Goal: Information Seeking & Learning: Learn about a topic

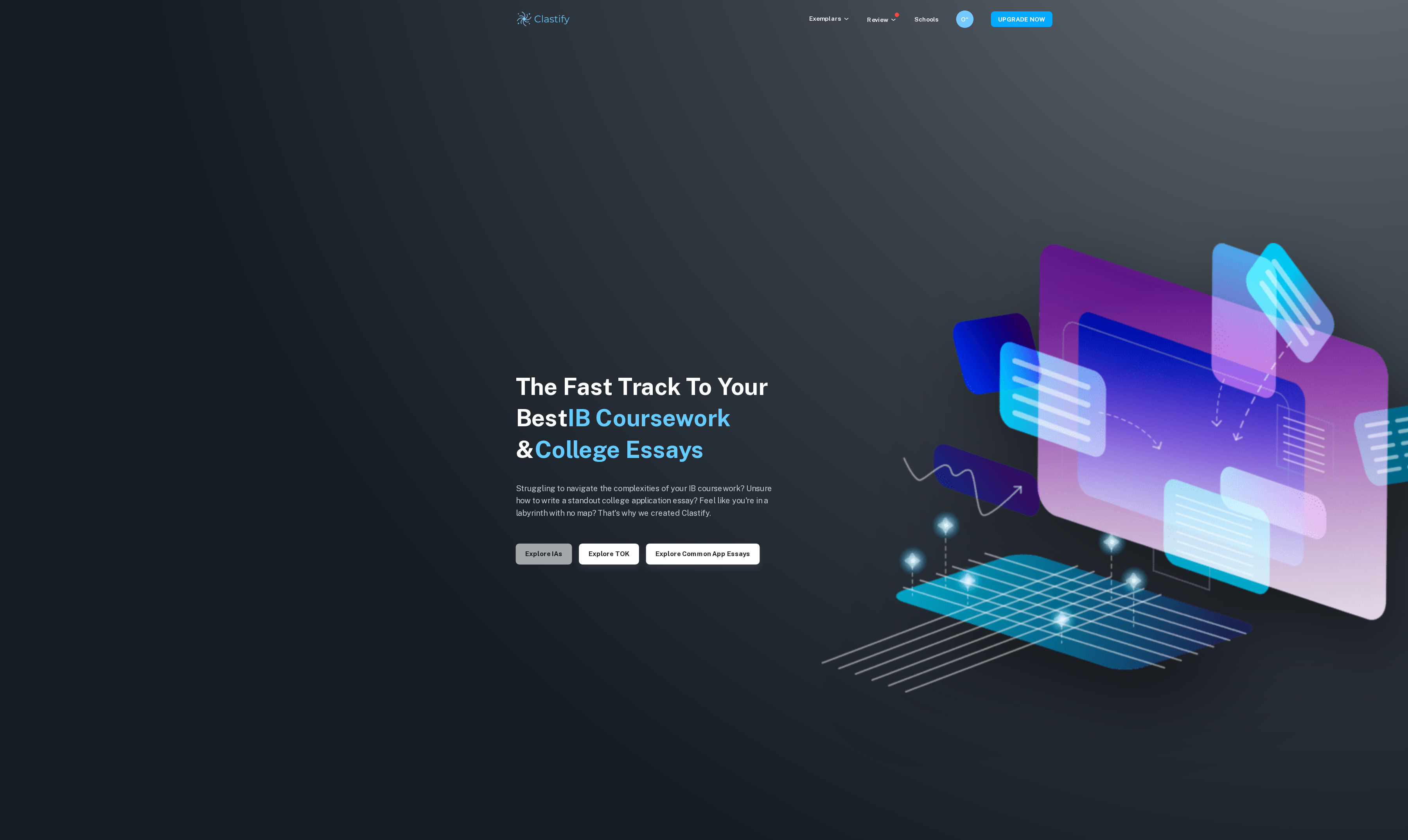
click at [509, 498] on button "Explore IAs" at bounding box center [488, 497] width 50 height 19
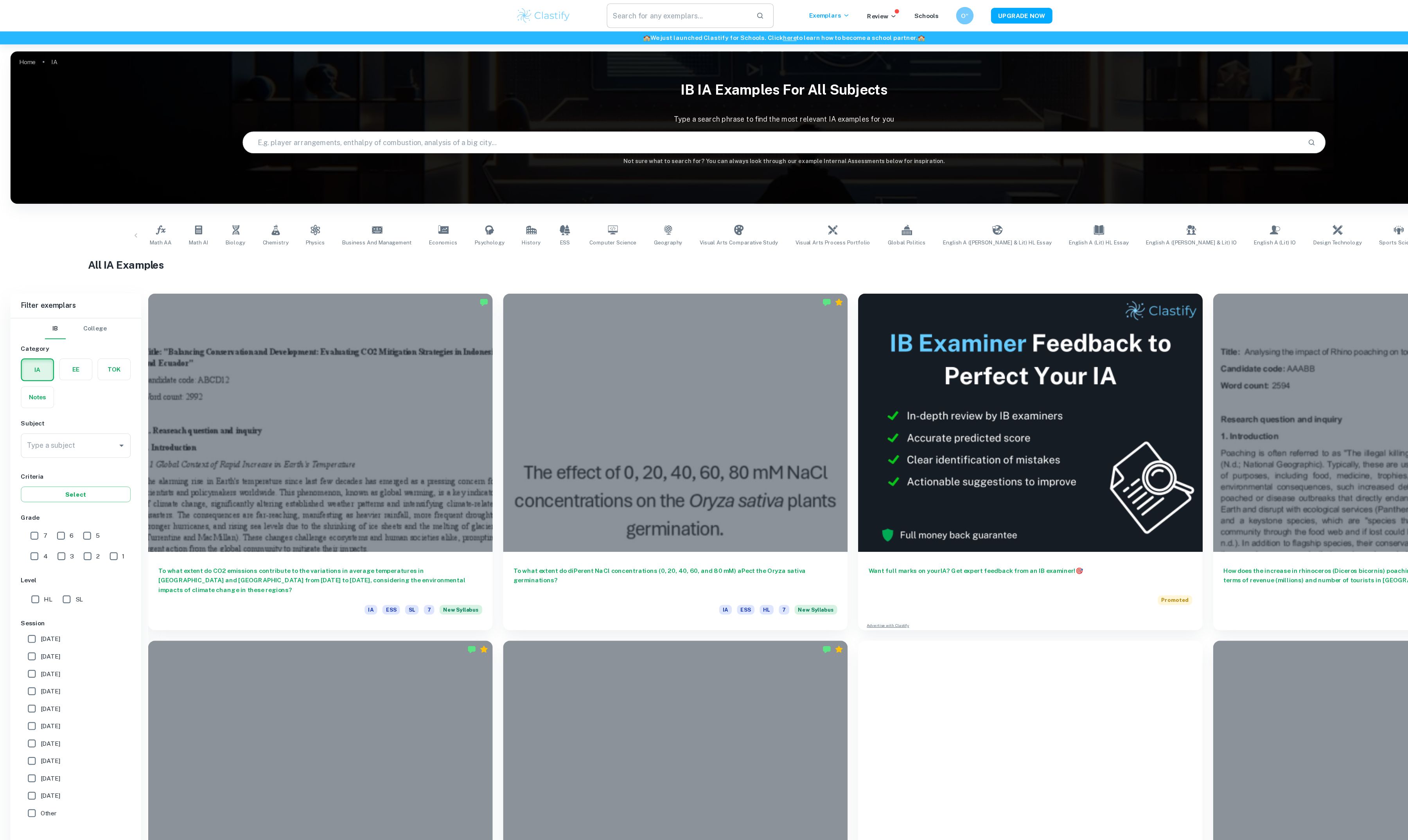
click at [584, 10] on input "text" at bounding box center [609, 14] width 128 height 22
type input "EE"
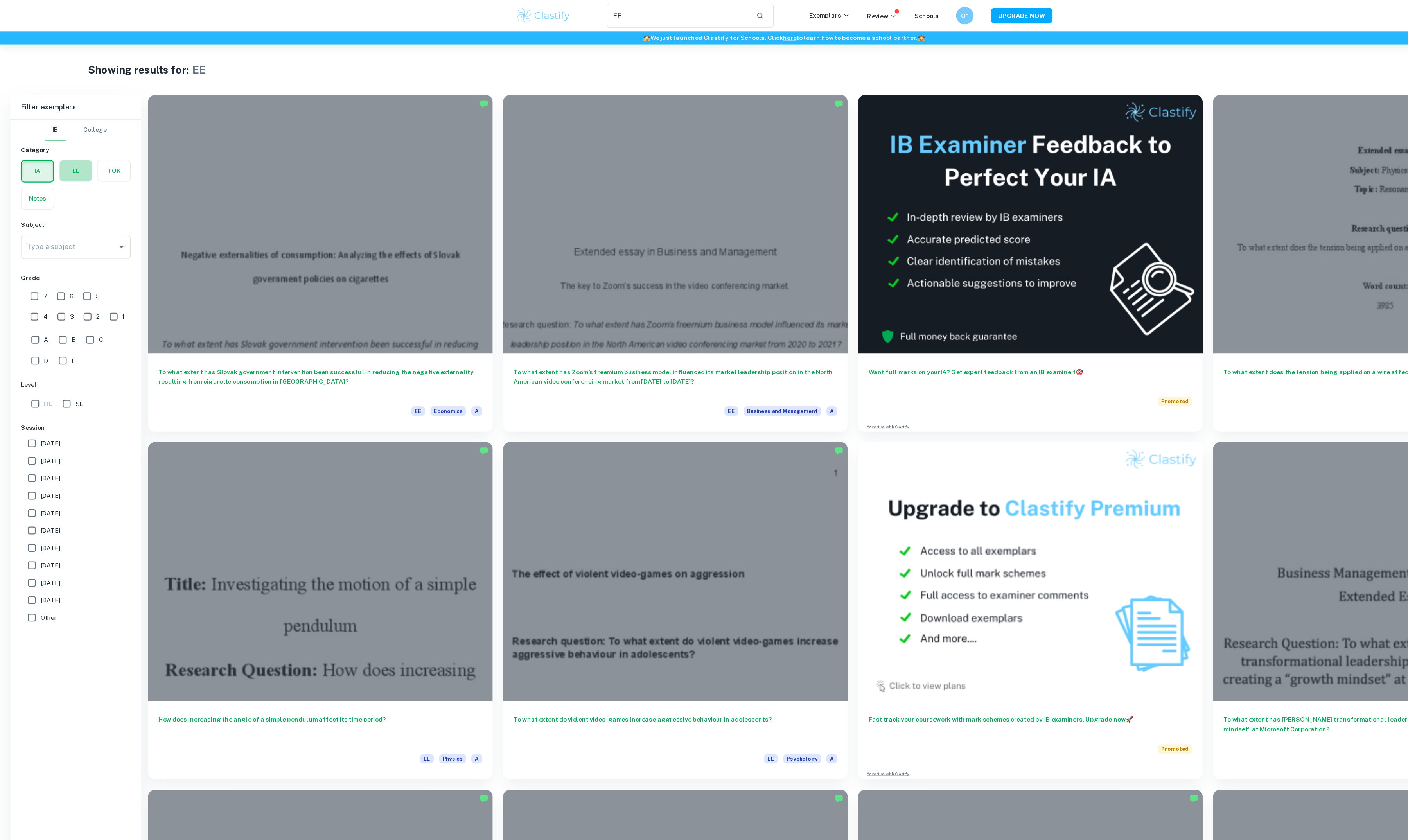
click at [57, 163] on label "button" at bounding box center [68, 153] width 29 height 19
click at [0, 0] on input "radio" at bounding box center [0, 0] width 0 height 0
click at [40, 163] on label "button" at bounding box center [33, 153] width 29 height 19
click at [0, 0] on input "radio" at bounding box center [0, 0] width 0 height 0
click at [74, 233] on div "Type a subject" at bounding box center [68, 222] width 98 height 22
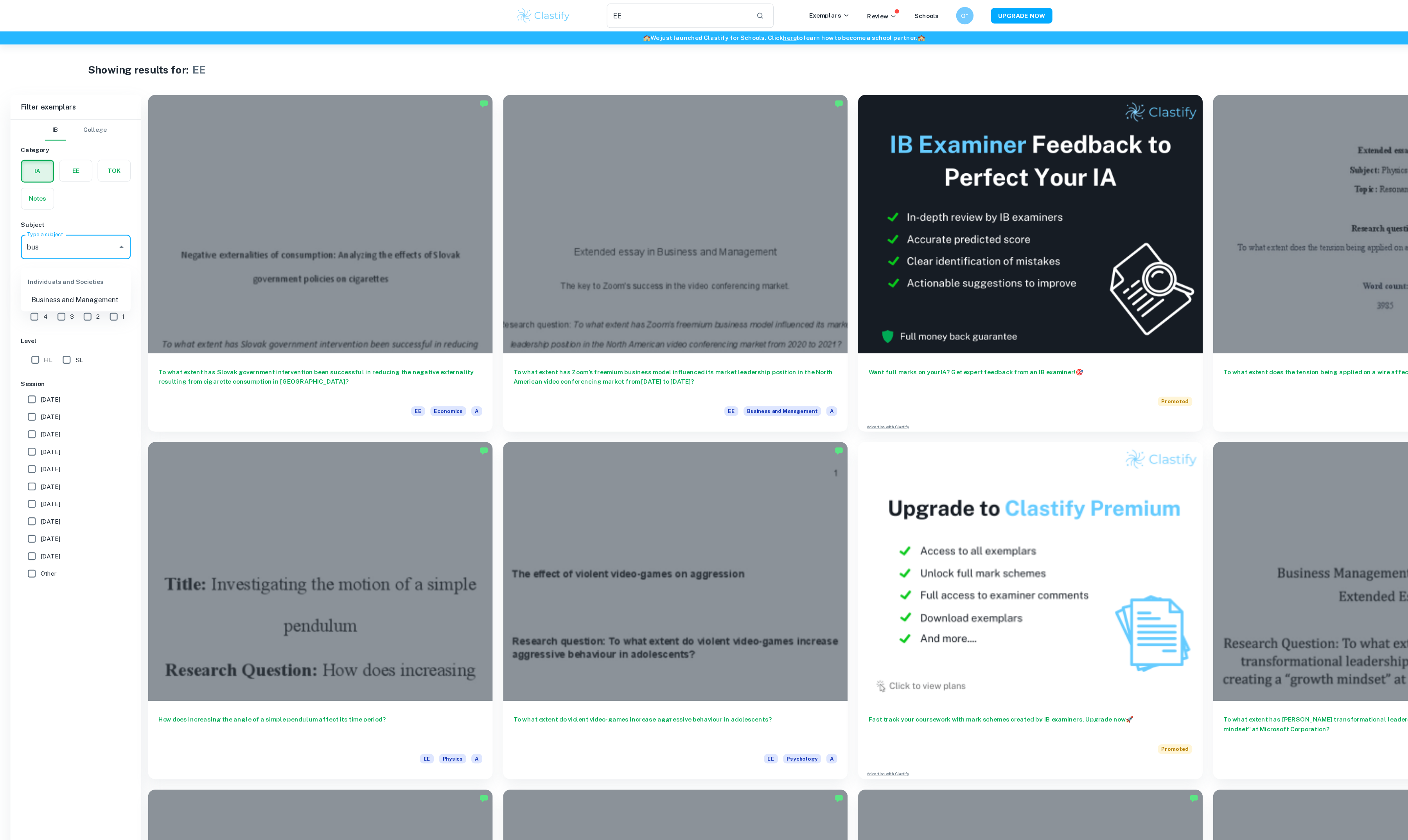
click at [75, 277] on li "Business and Management" at bounding box center [68, 269] width 98 height 14
type input "Business and Management"
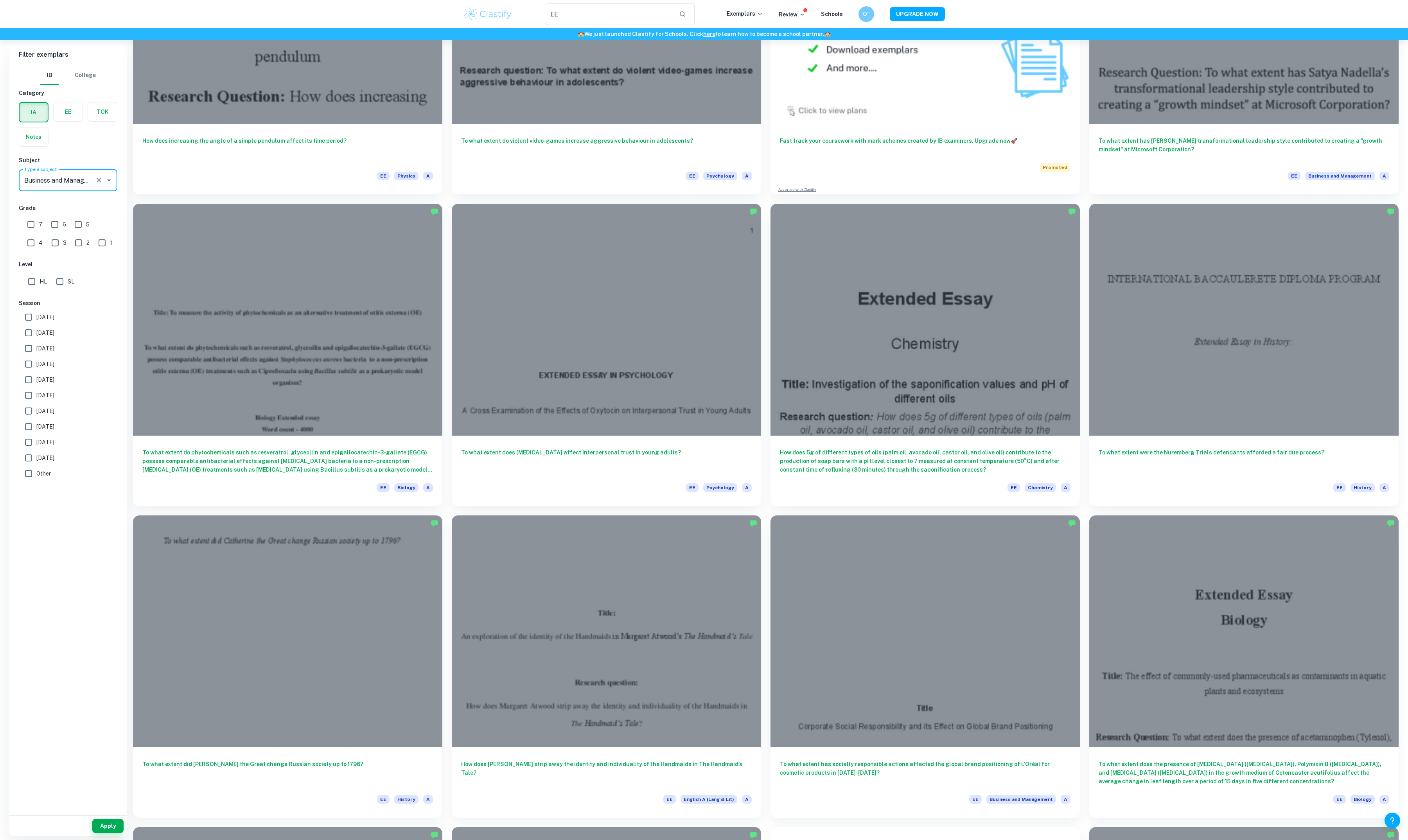
click at [109, 834] on div "Apply" at bounding box center [68, 826] width 118 height 20
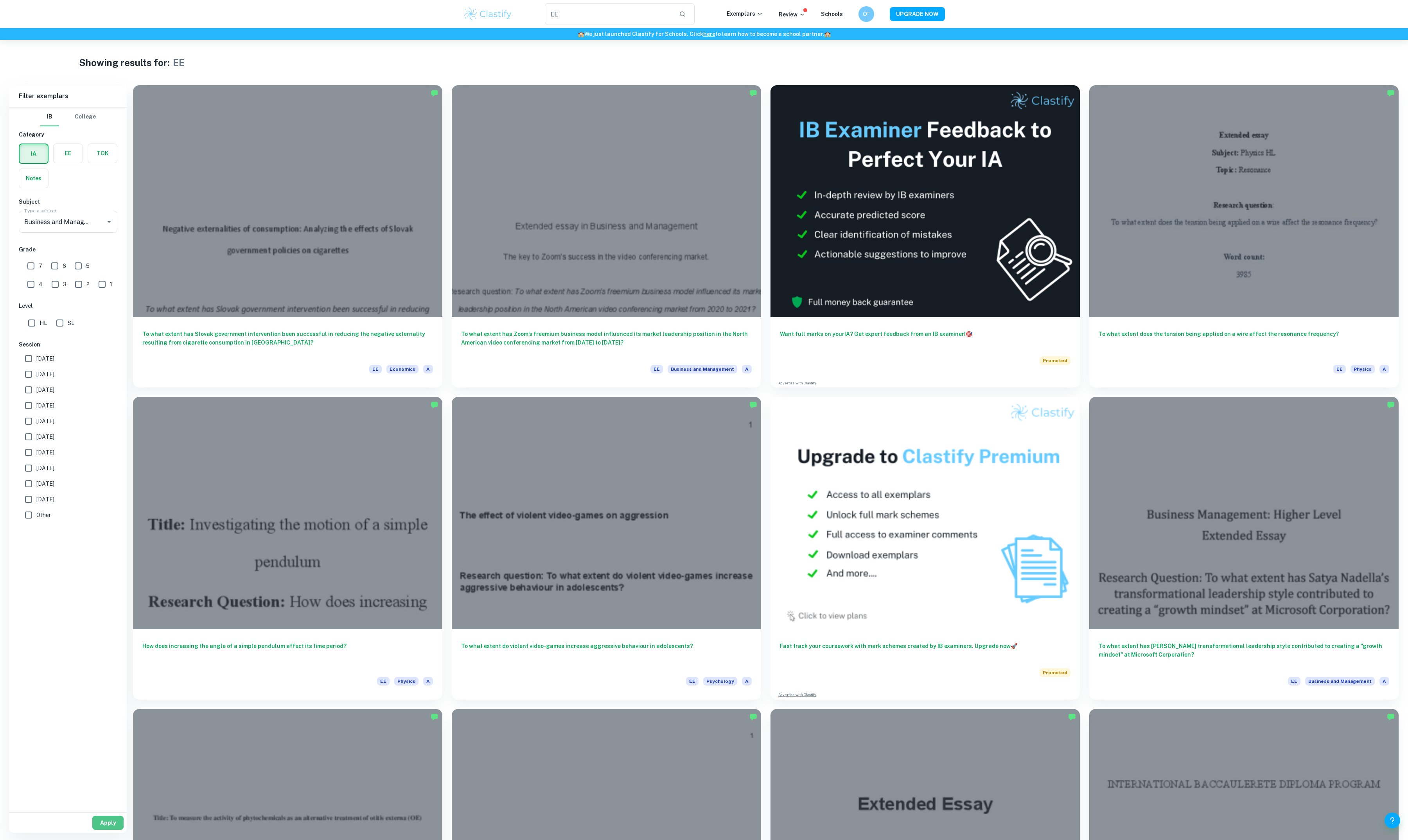
click at [107, 825] on button "Apply" at bounding box center [108, 823] width 31 height 14
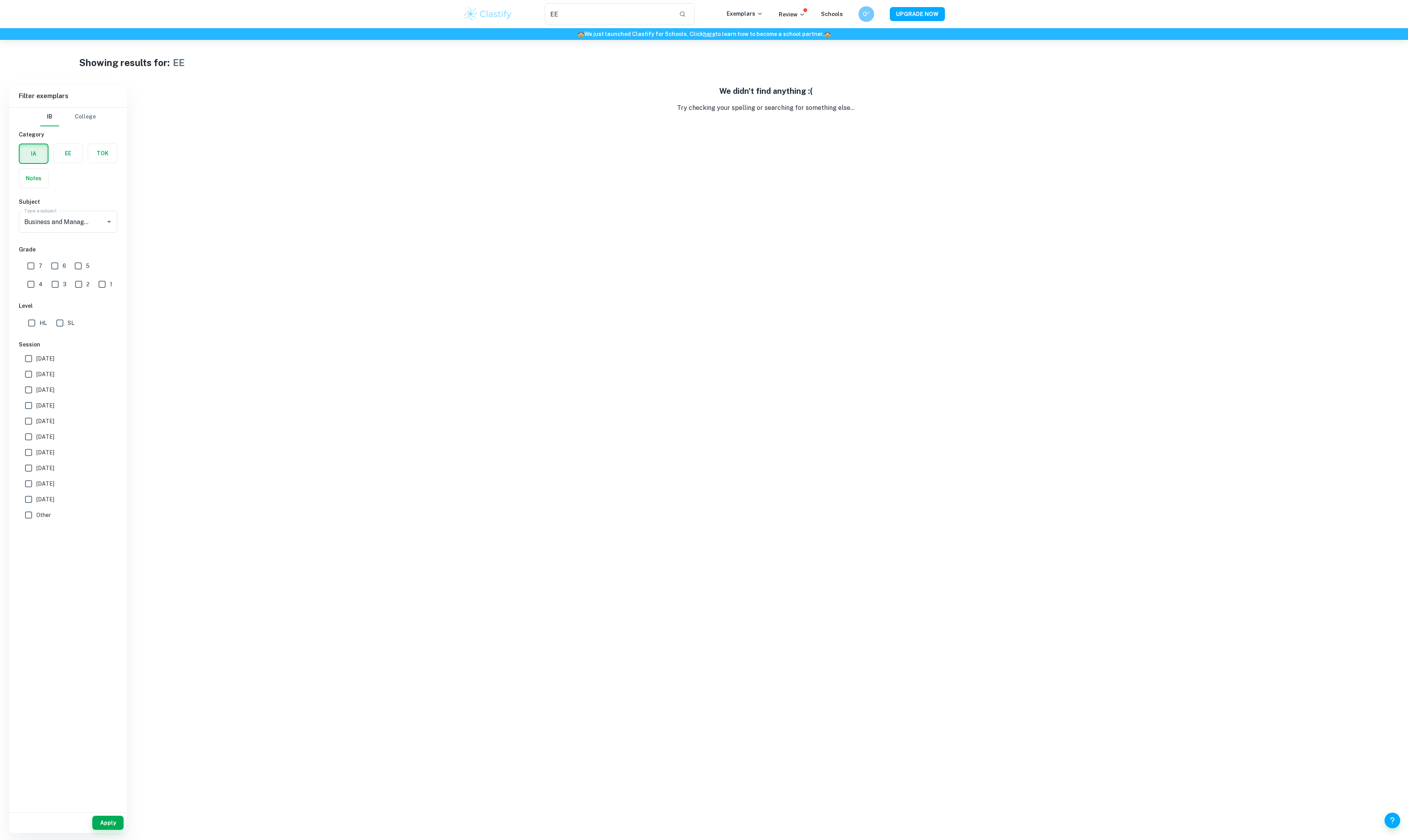
click at [33, 274] on input "7" at bounding box center [31, 266] width 16 height 16
checkbox input "true"
click at [58, 274] on input "6" at bounding box center [55, 266] width 16 height 16
checkbox input "true"
click at [116, 820] on button "Apply" at bounding box center [108, 823] width 31 height 14
